Goal: Transaction & Acquisition: Subscribe to service/newsletter

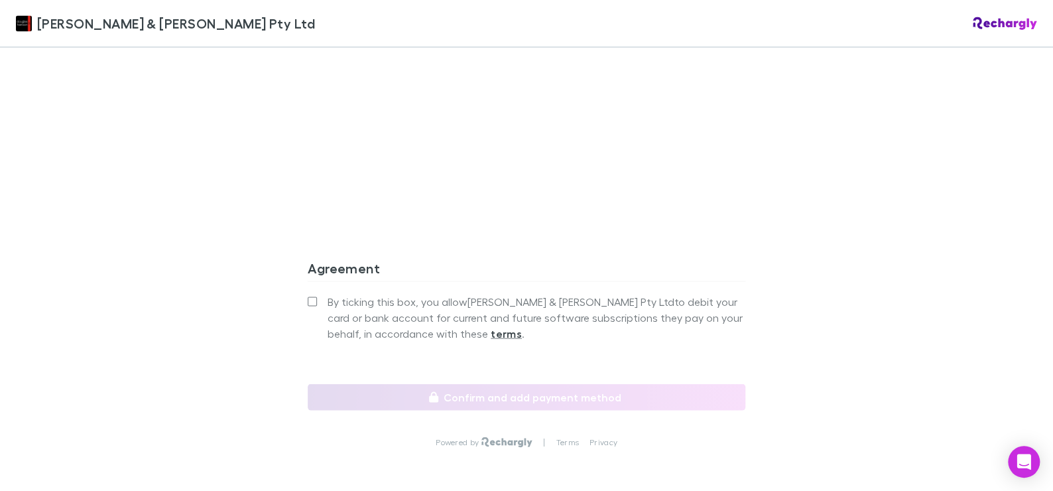
scroll to position [1222, 0]
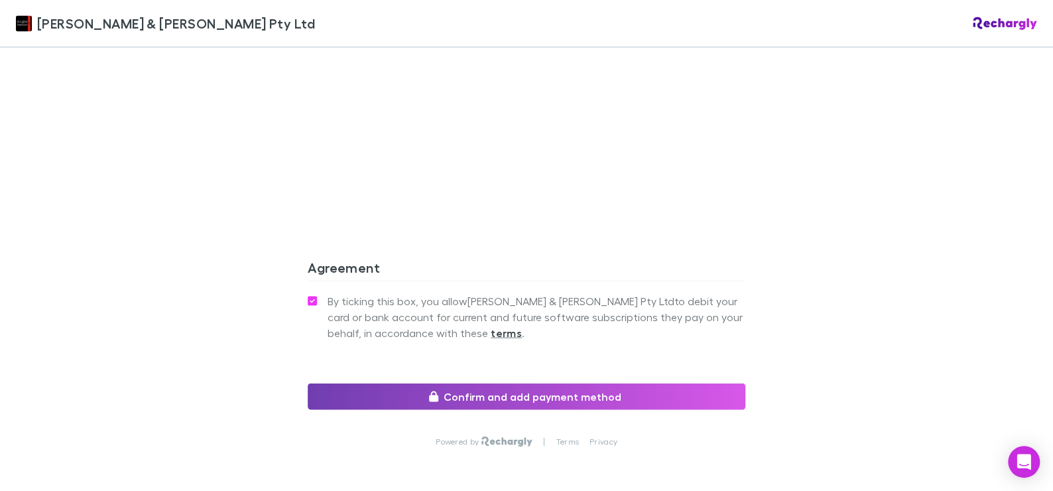
click at [524, 383] on button "Confirm and add payment method" at bounding box center [527, 396] width 438 height 27
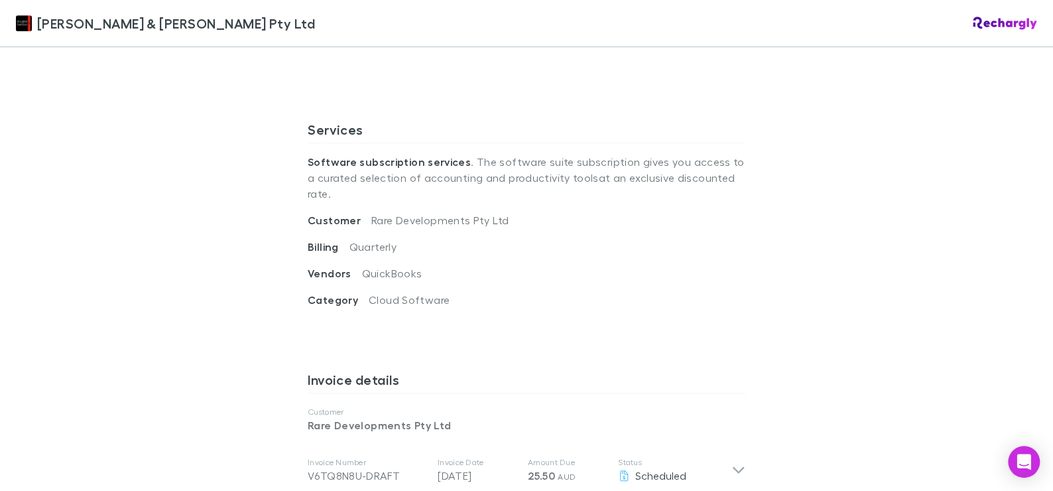
scroll to position [426, 0]
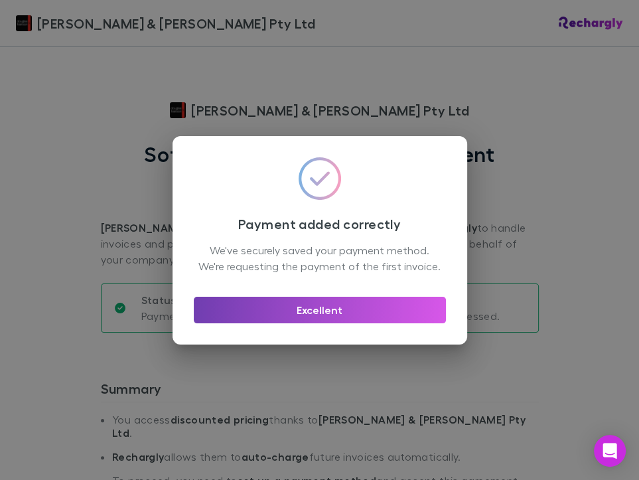
click at [306, 315] on button "Excellent" at bounding box center [320, 310] width 252 height 27
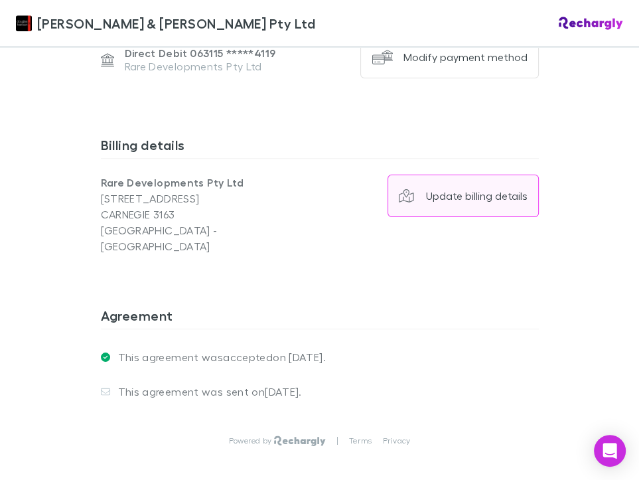
scroll to position [1028, 0]
